Goal: Information Seeking & Learning: Learn about a topic

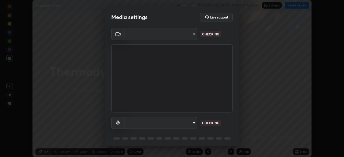
scroll to position [157, 344]
type input "a53310a234df4b057b32690b53123232dc133deb09eefe64642425bdc1747df1"
click at [170, 125] on body "Erase all Thermodynamics Recording WAS SCHEDULED TO START AT 7:30 AM Settings S…" at bounding box center [172, 78] width 344 height 157
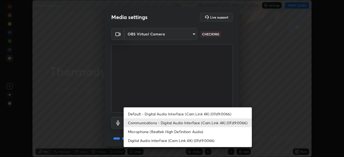
click at [165, 114] on li "Default - Digital Audio Interface (Cam Link 4K) (0fd9:0066)" at bounding box center [188, 114] width 128 height 9
type input "default"
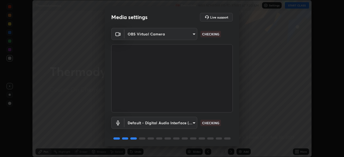
scroll to position [19, 0]
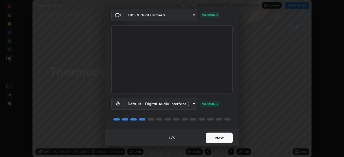
click at [222, 141] on button "Next" at bounding box center [219, 138] width 27 height 11
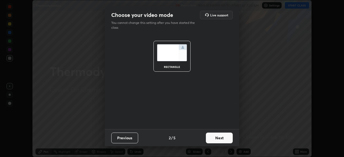
scroll to position [0, 0]
click at [222, 141] on button "Next" at bounding box center [219, 138] width 27 height 11
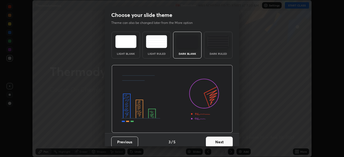
click at [222, 141] on button "Next" at bounding box center [219, 142] width 27 height 11
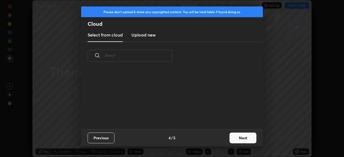
click at [233, 141] on button "Next" at bounding box center [243, 138] width 27 height 11
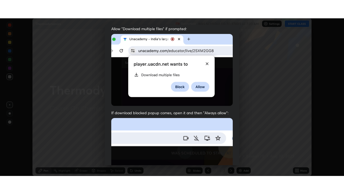
scroll to position [129, 0]
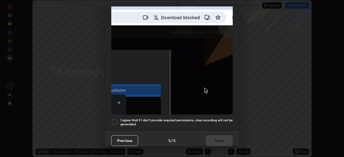
click at [115, 119] on div at bounding box center [114, 122] width 6 height 6
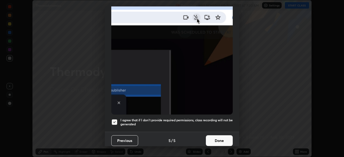
click at [221, 141] on button "Done" at bounding box center [219, 141] width 27 height 11
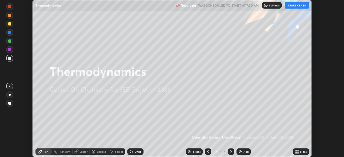
click at [294, 5] on button "START CLASS" at bounding box center [297, 5] width 24 height 6
click at [297, 151] on icon at bounding box center [296, 150] width 1 height 1
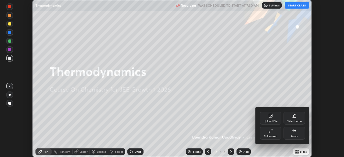
click at [274, 137] on div "Full screen" at bounding box center [270, 136] width 13 height 3
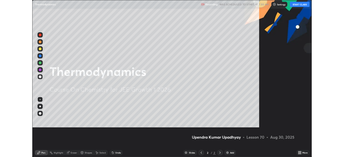
scroll to position [194, 344]
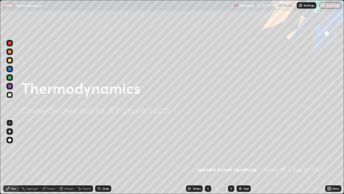
click at [241, 157] on img at bounding box center [240, 188] width 4 height 4
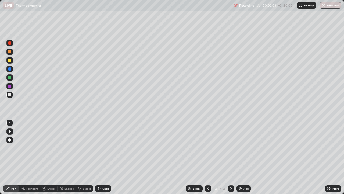
click at [12, 78] on div at bounding box center [9, 77] width 6 height 6
click at [102, 157] on div "Undo" at bounding box center [105, 188] width 7 height 3
click at [244, 157] on div "Add" at bounding box center [246, 188] width 5 height 3
click at [98, 157] on icon at bounding box center [98, 187] width 1 height 1
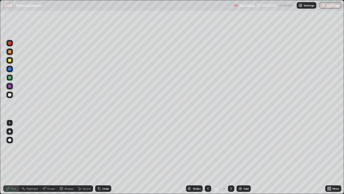
click at [207, 157] on icon at bounding box center [208, 188] width 4 height 4
click at [231, 157] on icon at bounding box center [231, 188] width 4 height 4
click at [208, 157] on icon at bounding box center [208, 188] width 4 height 4
click at [231, 157] on icon at bounding box center [231, 188] width 4 height 4
click at [11, 59] on div at bounding box center [9, 60] width 3 height 3
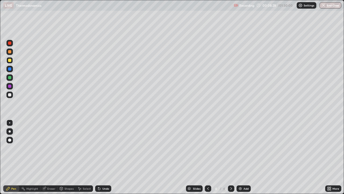
click at [10, 78] on div at bounding box center [9, 77] width 3 height 3
click at [244, 157] on div "Add" at bounding box center [246, 188] width 5 height 3
click at [10, 60] on div at bounding box center [9, 60] width 3 height 3
click at [104, 157] on div "Undo" at bounding box center [103, 188] width 16 height 6
click at [10, 62] on div at bounding box center [9, 60] width 6 height 6
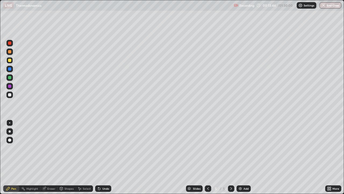
click at [10, 69] on div at bounding box center [9, 68] width 3 height 3
click at [101, 157] on div "Undo" at bounding box center [103, 188] width 16 height 6
click at [102, 157] on div "Undo" at bounding box center [105, 188] width 7 height 3
click at [103, 157] on div "Undo" at bounding box center [103, 188] width 16 height 6
click at [102, 157] on div "Undo" at bounding box center [105, 188] width 7 height 3
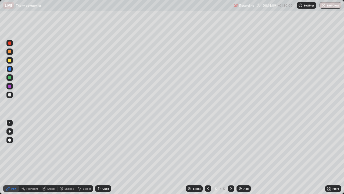
click at [10, 95] on div at bounding box center [9, 94] width 3 height 3
click at [106, 157] on div "Undo" at bounding box center [105, 188] width 7 height 3
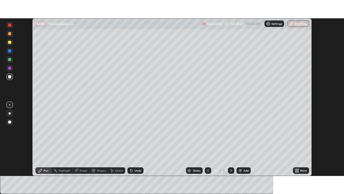
scroll to position [26731, 26545]
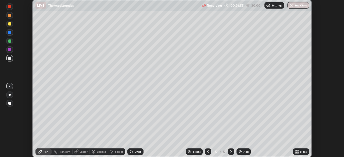
click at [298, 152] on icon at bounding box center [297, 152] width 4 height 4
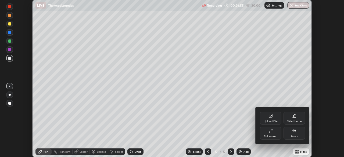
click at [273, 136] on div "Full screen" at bounding box center [270, 136] width 13 height 3
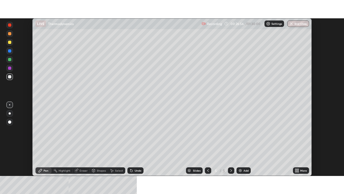
scroll to position [194, 344]
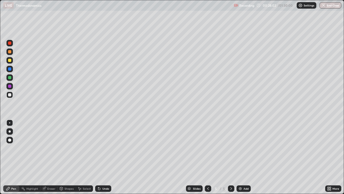
click at [241, 157] on img at bounding box center [240, 188] width 4 height 4
click at [12, 52] on div at bounding box center [9, 51] width 6 height 6
click at [102, 157] on div "Undo" at bounding box center [105, 188] width 7 height 3
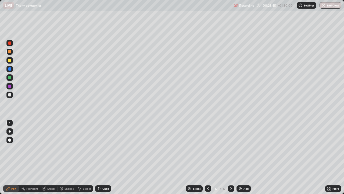
click at [102, 157] on div "Undo" at bounding box center [105, 188] width 7 height 3
click at [98, 157] on icon at bounding box center [98, 187] width 1 height 1
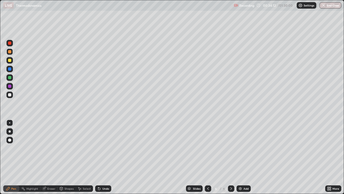
click at [8, 58] on div at bounding box center [9, 60] width 6 height 6
click at [10, 95] on div at bounding box center [9, 94] width 3 height 3
click at [11, 94] on div at bounding box center [9, 94] width 3 height 3
click at [243, 157] on div "Add" at bounding box center [244, 188] width 14 height 6
click at [207, 157] on icon at bounding box center [208, 188] width 4 height 4
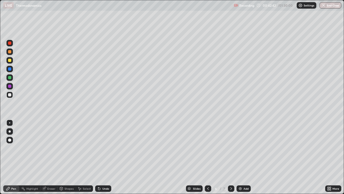
click at [229, 157] on div at bounding box center [231, 188] width 6 height 11
click at [108, 157] on div "Undo" at bounding box center [105, 188] width 7 height 3
click at [208, 157] on icon at bounding box center [208, 188] width 4 height 4
click at [231, 157] on icon at bounding box center [231, 188] width 2 height 3
click at [240, 157] on img at bounding box center [240, 188] width 4 height 4
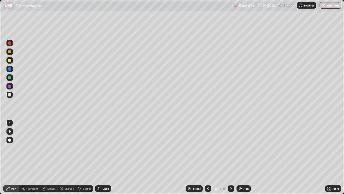
click at [12, 77] on div at bounding box center [9, 77] width 6 height 6
click at [103, 157] on div "Undo" at bounding box center [105, 188] width 7 height 3
click at [12, 87] on div at bounding box center [9, 86] width 6 height 6
click at [9, 96] on div at bounding box center [9, 94] width 3 height 3
click at [10, 52] on div at bounding box center [9, 51] width 3 height 3
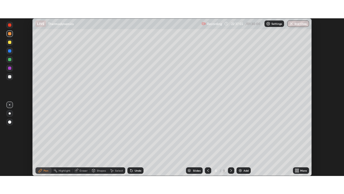
scroll to position [157, 344]
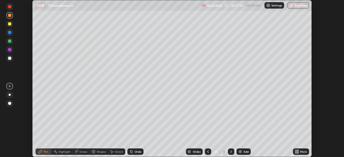
click at [297, 152] on icon at bounding box center [297, 152] width 1 height 1
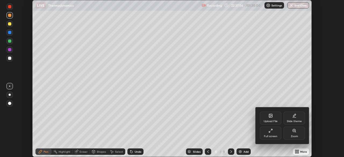
click at [273, 137] on div "Full screen" at bounding box center [270, 136] width 13 height 3
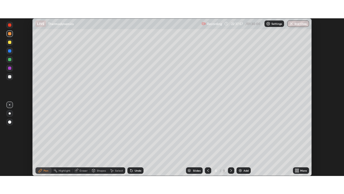
scroll to position [194, 344]
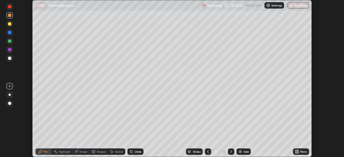
scroll to position [157, 344]
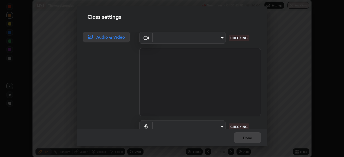
type input "a53310a234df4b057b32690b53123232dc133deb09eefe64642425bdc1747df1"
type input "default"
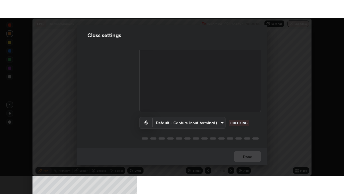
scroll to position [24, 0]
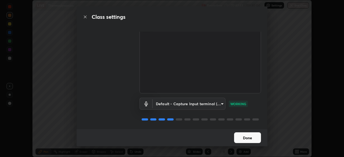
click at [253, 139] on button "Done" at bounding box center [247, 138] width 27 height 11
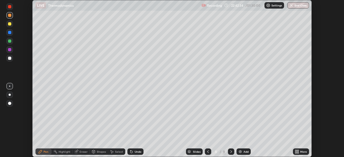
click at [298, 152] on icon at bounding box center [297, 152] width 4 height 4
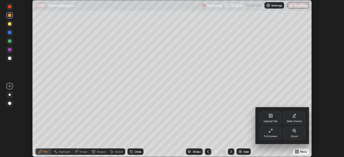
click at [273, 137] on div "Full screen" at bounding box center [270, 136] width 13 height 3
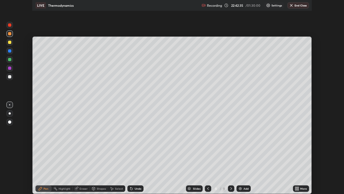
scroll to position [194, 344]
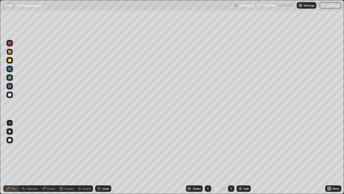
click at [10, 61] on div at bounding box center [9, 60] width 3 height 3
click at [103, 157] on div "Undo" at bounding box center [105, 188] width 7 height 3
click at [101, 157] on div "Undo" at bounding box center [103, 188] width 16 height 6
click at [244, 157] on div "Add" at bounding box center [246, 188] width 5 height 3
click at [12, 51] on div at bounding box center [9, 51] width 6 height 6
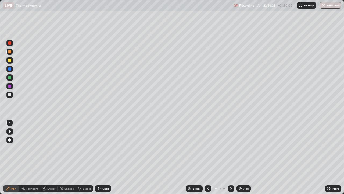
click at [10, 69] on div at bounding box center [9, 68] width 3 height 3
click at [246, 157] on div "Add" at bounding box center [246, 188] width 5 height 3
click at [12, 61] on div at bounding box center [9, 60] width 6 height 6
click at [9, 61] on div at bounding box center [9, 60] width 3 height 3
click at [10, 70] on div at bounding box center [9, 68] width 3 height 3
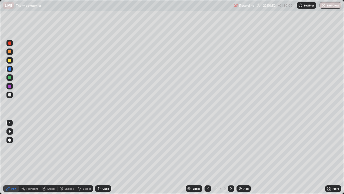
click at [10, 52] on div at bounding box center [9, 51] width 3 height 3
click at [102, 157] on div "Undo" at bounding box center [103, 188] width 16 height 6
click at [325, 7] on img "button" at bounding box center [324, 5] width 4 height 4
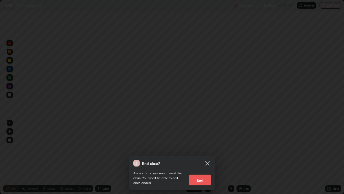
click at [207, 157] on button "End" at bounding box center [200, 179] width 22 height 11
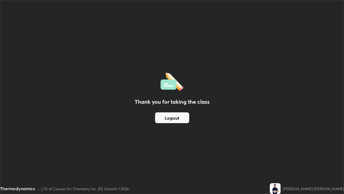
click at [183, 109] on div "Thank you for taking the class Logout" at bounding box center [172, 96] width 344 height 193
click at [186, 117] on button "Logout" at bounding box center [172, 117] width 34 height 11
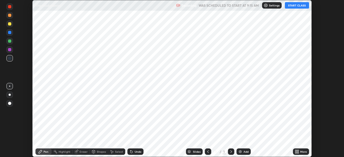
scroll to position [157, 344]
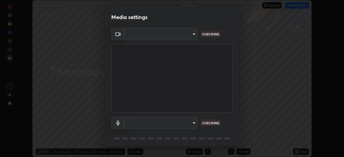
type input "a53310a234df4b057b32690b53123232dc133deb09eefe64642425bdc1747df1"
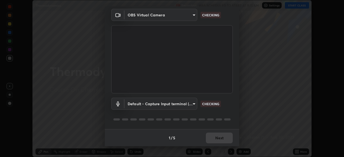
click at [220, 120] on div at bounding box center [219, 120] width 6 height 2
click at [192, 105] on body "Erase all Thermodynamics Recording WAS SCHEDULED TO START AT 9:15 AM Settings S…" at bounding box center [172, 78] width 344 height 157
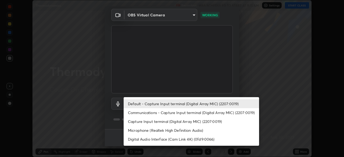
click at [181, 111] on li "Communications - Capture Input terminal (Digital Array MIC) (2207:0019)" at bounding box center [192, 112] width 136 height 9
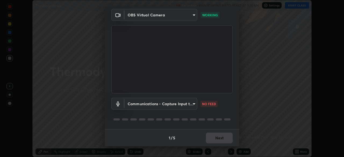
type input "communications"
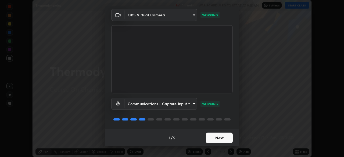
click at [217, 143] on button "Next" at bounding box center [219, 138] width 27 height 11
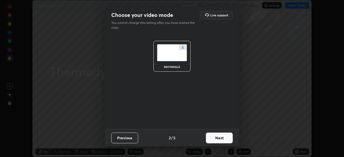
scroll to position [0, 0]
click at [214, 138] on button "Next" at bounding box center [219, 138] width 27 height 11
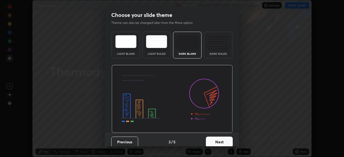
click at [217, 139] on button "Next" at bounding box center [219, 142] width 27 height 11
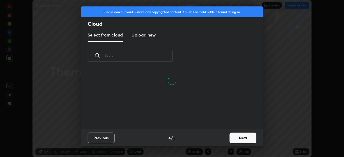
click at [243, 133] on button "Next" at bounding box center [243, 138] width 27 height 11
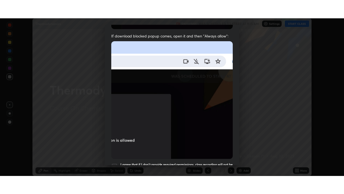
scroll to position [129, 0]
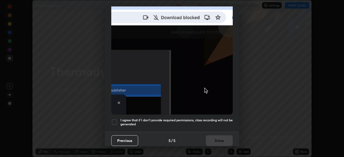
click at [119, 119] on div "I agree that if I don't provide required permissions, class recording will not …" at bounding box center [172, 122] width 122 height 6
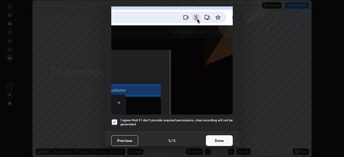
click at [222, 142] on button "Done" at bounding box center [219, 141] width 27 height 11
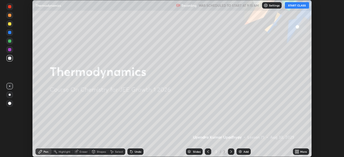
click at [294, 6] on button "START CLASS" at bounding box center [297, 5] width 24 height 6
click at [298, 153] on icon at bounding box center [297, 152] width 1 height 1
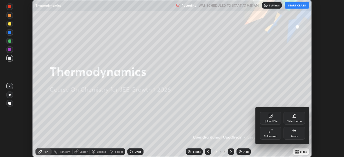
click at [275, 137] on div "Full screen" at bounding box center [270, 136] width 13 height 3
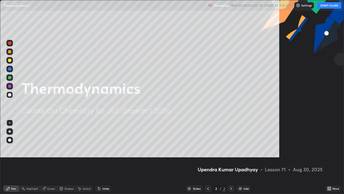
scroll to position [194, 344]
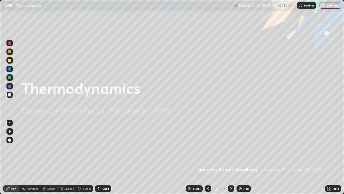
click at [245, 157] on div "Add" at bounding box center [244, 188] width 14 height 6
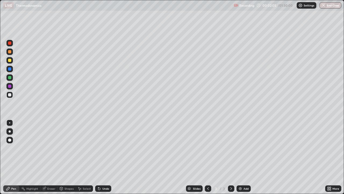
click at [11, 50] on div at bounding box center [9, 51] width 3 height 3
click at [11, 78] on div at bounding box center [9, 77] width 3 height 3
click at [101, 157] on div "Undo" at bounding box center [103, 188] width 16 height 6
click at [102, 157] on div "Undo" at bounding box center [103, 188] width 16 height 6
click at [105, 157] on div "Undo" at bounding box center [105, 188] width 7 height 3
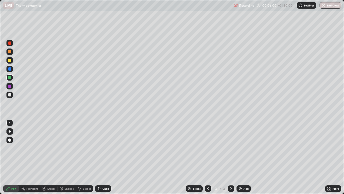
click at [12, 96] on div at bounding box center [9, 94] width 6 height 6
click at [242, 157] on img at bounding box center [240, 188] width 4 height 4
click at [11, 60] on div at bounding box center [9, 60] width 3 height 3
click at [10, 95] on div at bounding box center [9, 94] width 3 height 3
click at [10, 60] on div at bounding box center [9, 60] width 3 height 3
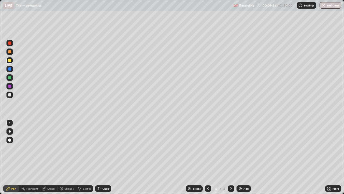
click at [10, 95] on div at bounding box center [9, 94] width 3 height 3
click at [11, 86] on div at bounding box center [9, 85] width 3 height 3
click at [11, 78] on div at bounding box center [9, 77] width 3 height 3
click at [10, 95] on div at bounding box center [9, 94] width 3 height 3
click at [239, 157] on img at bounding box center [240, 188] width 4 height 4
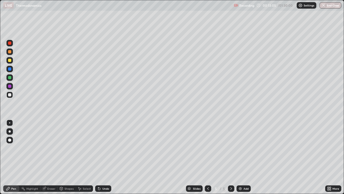
click at [13, 61] on div at bounding box center [9, 60] width 6 height 6
click at [103, 157] on div "Undo" at bounding box center [105, 188] width 7 height 3
click at [101, 157] on div "Undo" at bounding box center [103, 188] width 16 height 6
click at [106, 157] on div "Undo" at bounding box center [103, 188] width 16 height 6
click at [106, 157] on div "Undo" at bounding box center [105, 188] width 7 height 3
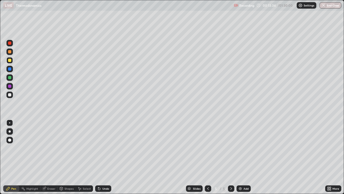
click at [104, 157] on div "Undo" at bounding box center [105, 188] width 7 height 3
click at [47, 157] on div "Eraser" at bounding box center [48, 188] width 17 height 6
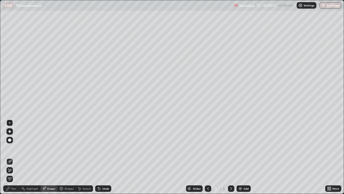
click at [12, 157] on div "Pen" at bounding box center [11, 188] width 16 height 6
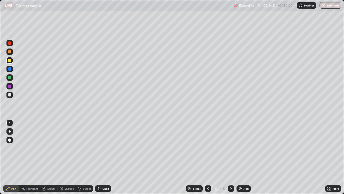
click at [104, 157] on div "Undo" at bounding box center [105, 188] width 7 height 3
click at [102, 157] on div "Undo" at bounding box center [103, 188] width 16 height 6
click at [104, 157] on div "Undo" at bounding box center [103, 188] width 16 height 6
click at [100, 157] on icon at bounding box center [99, 188] width 4 height 4
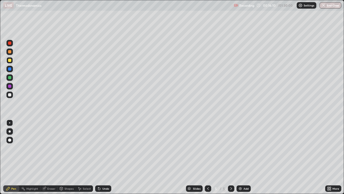
click at [238, 157] on img at bounding box center [240, 188] width 4 height 4
click at [10, 78] on div at bounding box center [9, 77] width 3 height 3
click at [241, 157] on img at bounding box center [240, 188] width 4 height 4
click at [12, 58] on div at bounding box center [9, 60] width 6 height 6
click at [12, 95] on div at bounding box center [9, 94] width 6 height 6
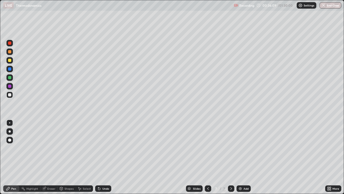
click at [103, 157] on div "Undo" at bounding box center [103, 188] width 16 height 6
click at [103, 157] on div "Undo" at bounding box center [105, 188] width 7 height 3
click at [111, 157] on div "Undo" at bounding box center [102, 188] width 18 height 11
click at [12, 60] on div at bounding box center [9, 60] width 6 height 6
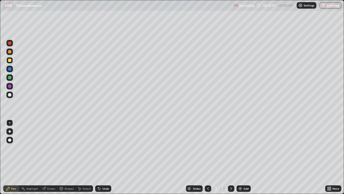
click at [239, 157] on img at bounding box center [240, 188] width 4 height 4
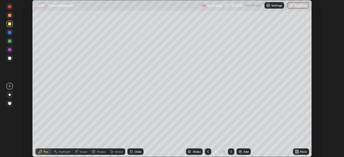
scroll to position [157, 344]
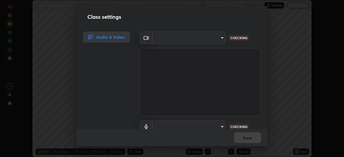
type input "a53310a234df4b057b32690b53123232dc133deb09eefe64642425bdc1747df1"
type input "communications"
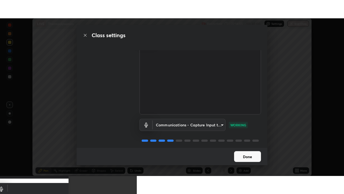
scroll to position [24, 0]
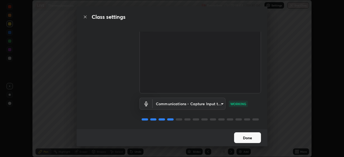
click at [244, 141] on button "Done" at bounding box center [247, 138] width 27 height 11
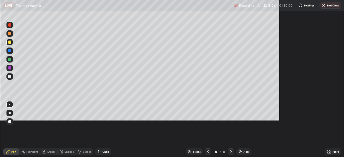
scroll to position [194, 344]
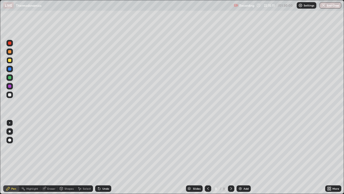
click at [301, 7] on img at bounding box center [300, 5] width 4 height 4
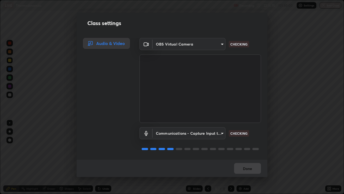
click at [283, 146] on div "Class settings Audio & Video OBS Virtual Camera a53310a234df4b057b32690b5312323…" at bounding box center [172, 97] width 344 height 194
click at [248, 157] on button "Done" at bounding box center [247, 168] width 27 height 11
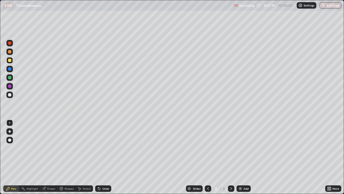
click at [10, 71] on div at bounding box center [9, 69] width 6 height 6
click at [237, 157] on div "Add" at bounding box center [244, 188] width 14 height 6
click at [12, 94] on div at bounding box center [9, 94] width 6 height 6
click at [104, 157] on div "Undo" at bounding box center [103, 188] width 16 height 6
click at [107, 157] on div "Undo" at bounding box center [105, 188] width 7 height 3
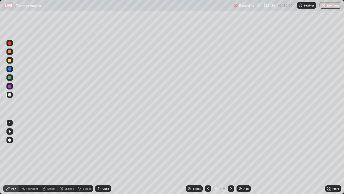
click at [108, 157] on div "Undo" at bounding box center [103, 188] width 16 height 6
click at [106, 157] on div "Undo" at bounding box center [105, 188] width 7 height 3
click at [105, 157] on div "Undo" at bounding box center [105, 188] width 7 height 3
click at [102, 157] on div "Undo" at bounding box center [105, 188] width 7 height 3
click at [102, 157] on div "Undo" at bounding box center [103, 188] width 16 height 6
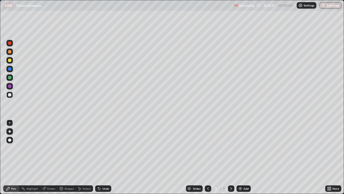
click at [103, 157] on div "Undo" at bounding box center [105, 188] width 7 height 3
click at [104, 157] on div "Undo" at bounding box center [105, 188] width 7 height 3
click at [243, 157] on div "Add" at bounding box center [244, 188] width 14 height 6
click at [103, 157] on div "Undo" at bounding box center [105, 188] width 7 height 3
click at [101, 157] on div "Undo" at bounding box center [103, 188] width 16 height 6
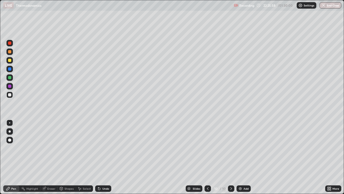
click at [101, 157] on div "Undo" at bounding box center [103, 188] width 16 height 6
click at [103, 157] on div "Undo" at bounding box center [105, 188] width 7 height 3
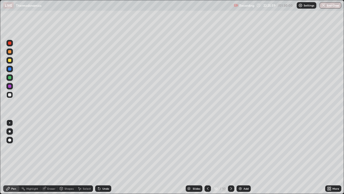
click at [103, 157] on div "Undo" at bounding box center [105, 188] width 7 height 3
click at [102, 157] on div "Undo" at bounding box center [103, 188] width 16 height 6
click at [12, 77] on div at bounding box center [9, 77] width 6 height 6
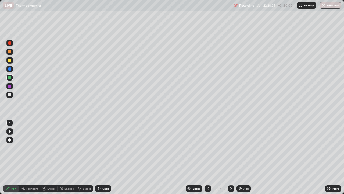
click at [10, 96] on div at bounding box center [9, 94] width 3 height 3
click at [243, 157] on div "Add" at bounding box center [244, 188] width 14 height 6
click at [10, 52] on div at bounding box center [9, 51] width 3 height 3
click at [10, 97] on div at bounding box center [9, 94] width 6 height 6
click at [101, 157] on div "Undo" at bounding box center [103, 188] width 16 height 6
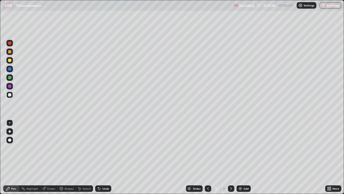
click at [101, 157] on div "Undo" at bounding box center [103, 188] width 16 height 6
click at [104, 157] on div "Undo" at bounding box center [105, 188] width 7 height 3
click at [239, 157] on img at bounding box center [240, 188] width 4 height 4
click at [12, 60] on div at bounding box center [9, 60] width 6 height 6
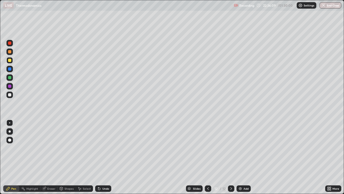
click at [101, 157] on div "Undo" at bounding box center [103, 188] width 16 height 6
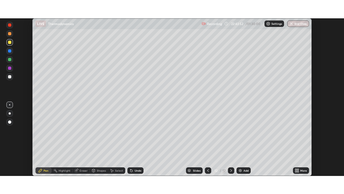
scroll to position [157, 344]
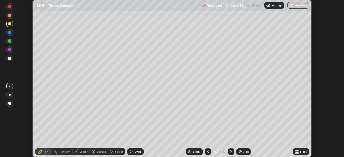
click at [297, 152] on icon at bounding box center [296, 152] width 1 height 1
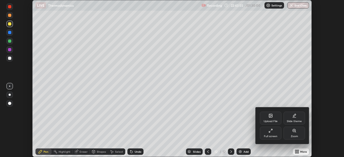
click at [272, 136] on div "Full screen" at bounding box center [270, 136] width 13 height 3
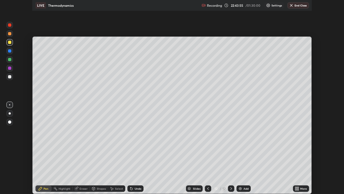
scroll to position [194, 344]
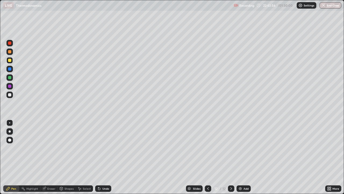
click at [241, 157] on img at bounding box center [240, 188] width 4 height 4
click at [10, 68] on div at bounding box center [9, 68] width 3 height 3
click at [10, 51] on div at bounding box center [9, 51] width 3 height 3
click at [103, 157] on div "Undo" at bounding box center [105, 188] width 7 height 3
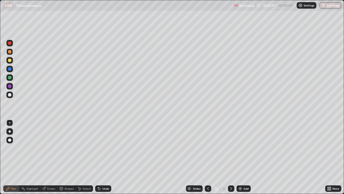
click at [102, 157] on div "Undo" at bounding box center [105, 188] width 7 height 3
click at [10, 77] on div at bounding box center [9, 77] width 3 height 3
click at [103, 157] on div "Undo" at bounding box center [105, 188] width 7 height 3
click at [101, 157] on div "Undo" at bounding box center [103, 188] width 16 height 6
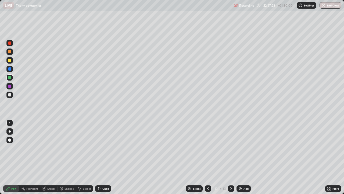
click at [102, 157] on div "Undo" at bounding box center [103, 188] width 16 height 6
click at [104, 157] on div "Undo" at bounding box center [103, 188] width 16 height 6
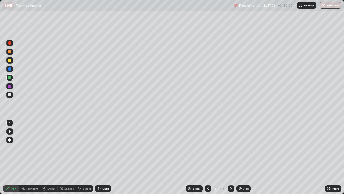
click at [104, 157] on div "Undo" at bounding box center [103, 188] width 16 height 6
click at [105, 157] on div "Undo" at bounding box center [103, 188] width 16 height 6
click at [68, 157] on div "Shapes" at bounding box center [69, 188] width 9 height 3
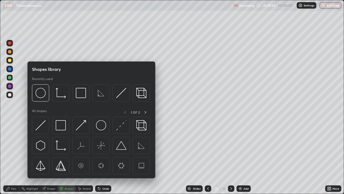
click at [34, 157] on div "Highlight" at bounding box center [32, 188] width 12 height 3
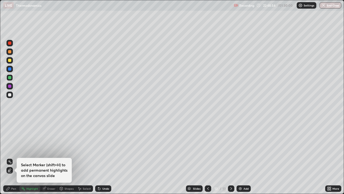
click at [48, 157] on div "Eraser" at bounding box center [51, 188] width 8 height 3
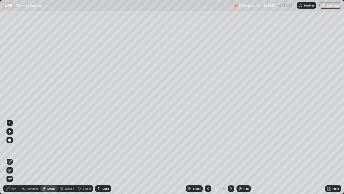
click at [10, 157] on div "Pen" at bounding box center [11, 188] width 16 height 6
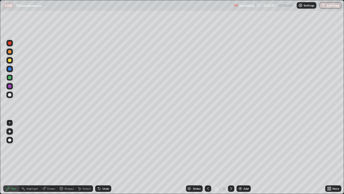
click at [241, 157] on img at bounding box center [240, 188] width 4 height 4
click at [10, 60] on div at bounding box center [9, 60] width 3 height 3
click at [102, 157] on div "Undo" at bounding box center [105, 188] width 7 height 3
click at [103, 157] on div "Undo" at bounding box center [105, 188] width 7 height 3
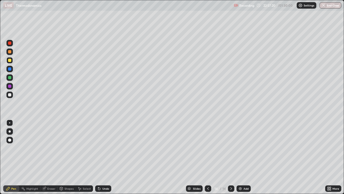
click at [326, 8] on button "End Class" at bounding box center [331, 5] width 22 height 6
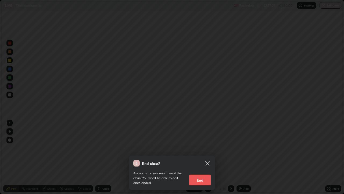
click at [205, 157] on button "End" at bounding box center [200, 179] width 22 height 11
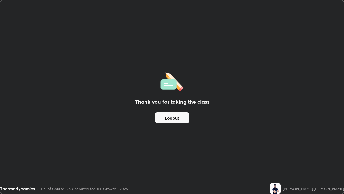
click at [176, 118] on button "Logout" at bounding box center [172, 117] width 34 height 11
